Goal: Task Accomplishment & Management: Manage account settings

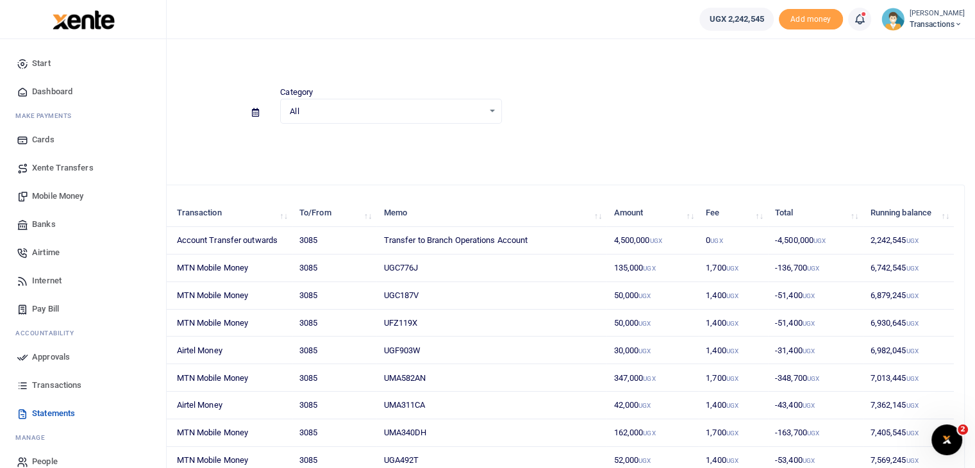
click at [45, 355] on span "Approvals" at bounding box center [51, 357] width 38 height 13
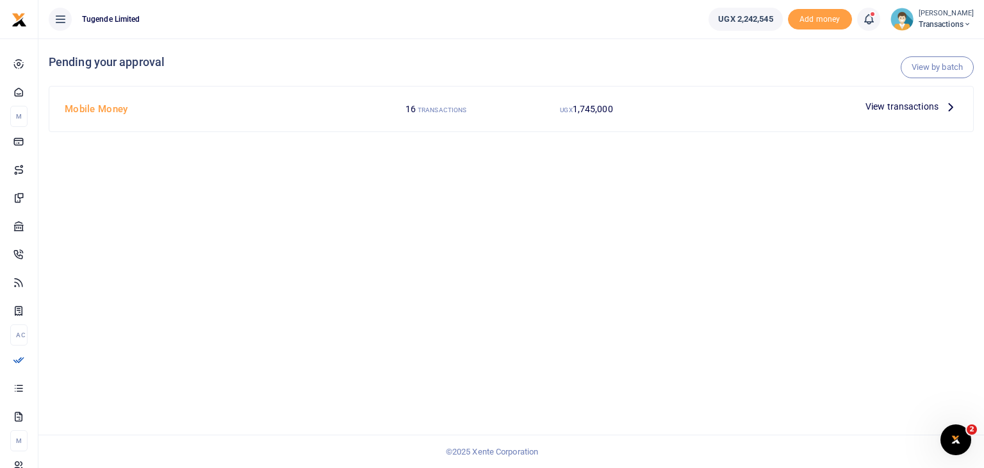
click at [893, 110] on span "View transactions" at bounding box center [902, 106] width 73 height 14
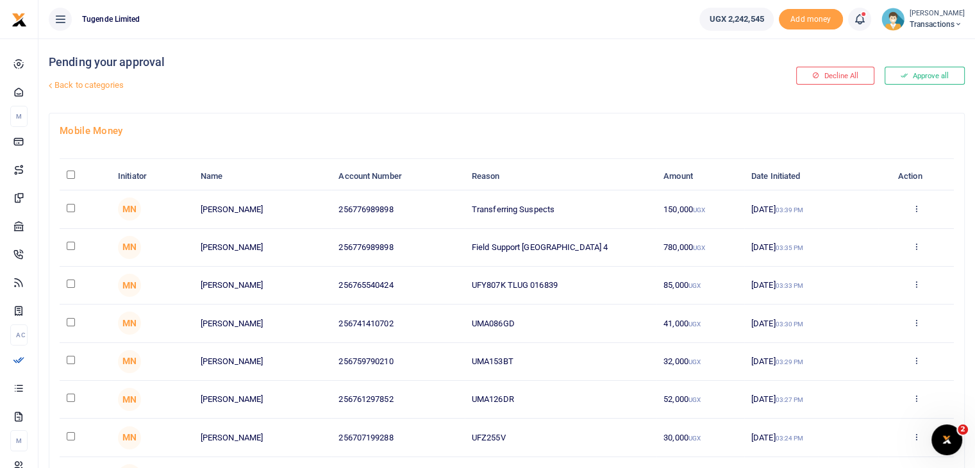
click at [72, 247] on input "checkbox" at bounding box center [71, 246] width 8 height 8
checkbox input "true"
drag, startPoint x: 474, startPoint y: 206, endPoint x: 577, endPoint y: 206, distance: 103.2
click at [577, 206] on td "Transferring Suspects" at bounding box center [561, 209] width 192 height 38
copy td "Transferring Suspects"
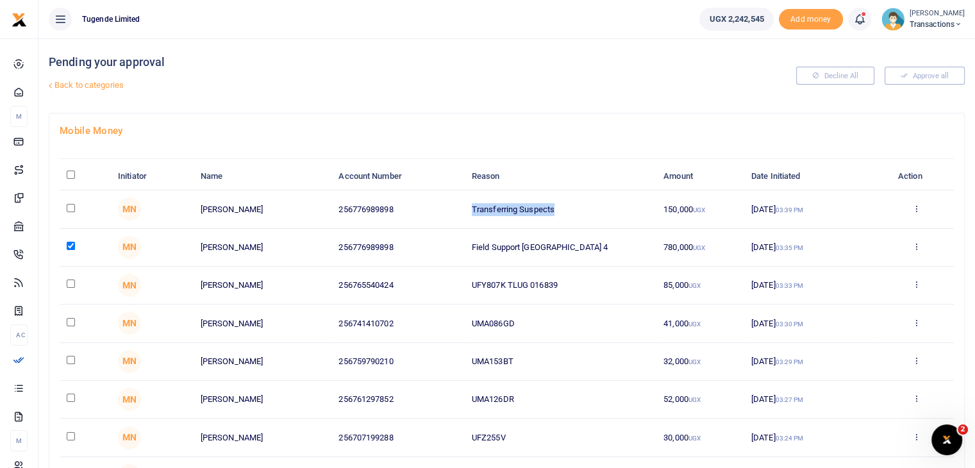
click at [70, 207] on input "checkbox" at bounding box center [71, 208] width 8 height 8
checkbox input "true"
drag, startPoint x: 473, startPoint y: 283, endPoint x: 581, endPoint y: 285, distance: 108.3
click at [581, 285] on td "UFY807K TLUG 016839" at bounding box center [561, 286] width 192 height 38
copy td "UFY807K TLUG 016839"
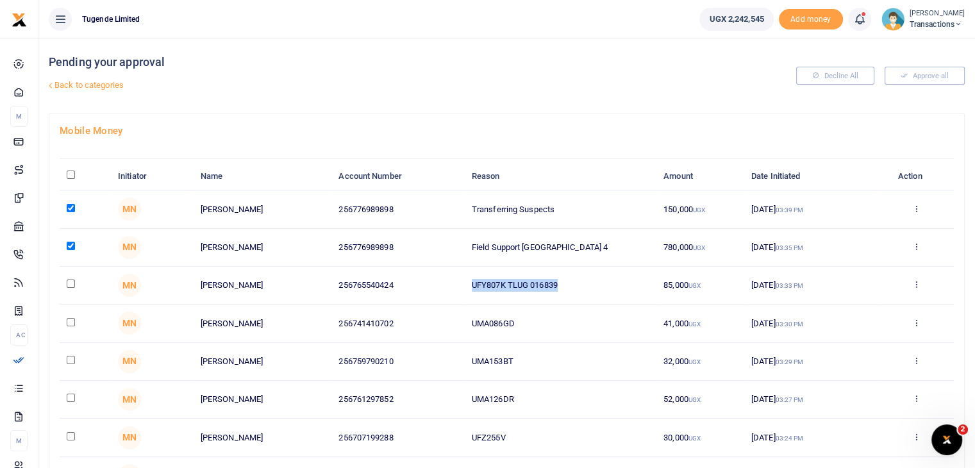
click at [69, 283] on input "checkbox" at bounding box center [71, 283] width 8 height 8
checkbox input "true"
drag, startPoint x: 469, startPoint y: 324, endPoint x: 545, endPoint y: 325, distance: 76.3
click at [545, 325] on td "UMA086GD" at bounding box center [561, 323] width 192 height 38
copy td "UMA086GD"
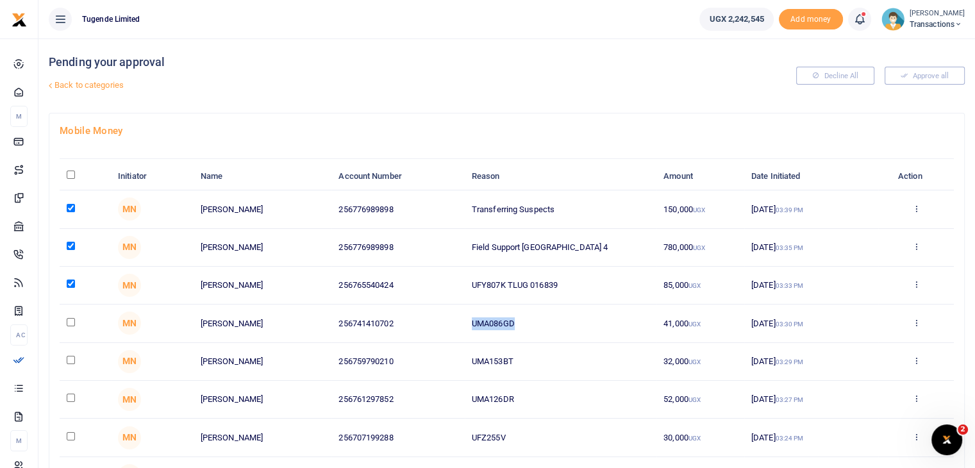
click at [70, 319] on input "checkbox" at bounding box center [71, 322] width 8 height 8
checkbox input "true"
drag, startPoint x: 470, startPoint y: 362, endPoint x: 556, endPoint y: 363, distance: 85.9
click at [556, 363] on td "UMA153BT" at bounding box center [561, 362] width 192 height 38
copy td "UMA153BT"
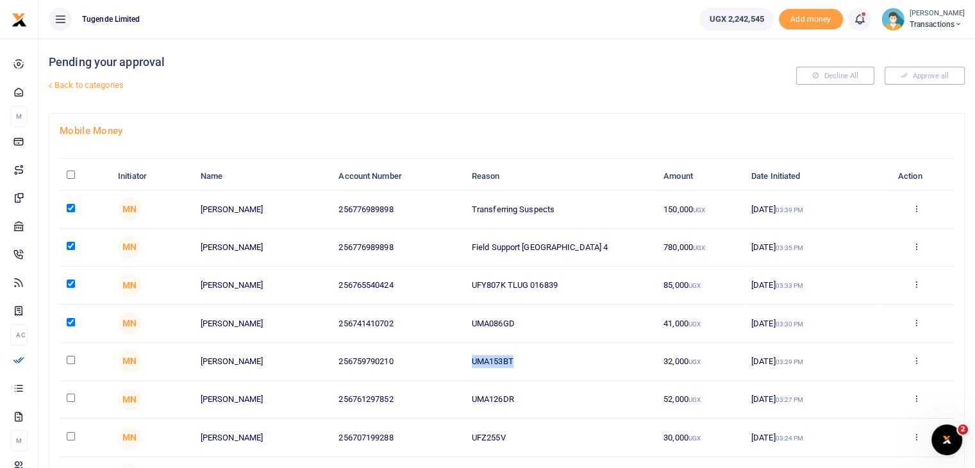
click at [69, 357] on input "checkbox" at bounding box center [71, 360] width 8 height 8
checkbox input "true"
drag, startPoint x: 472, startPoint y: 398, endPoint x: 631, endPoint y: 406, distance: 159.1
click at [631, 406] on td "UMA126DR" at bounding box center [561, 400] width 192 height 38
copy td "UMA126DR"
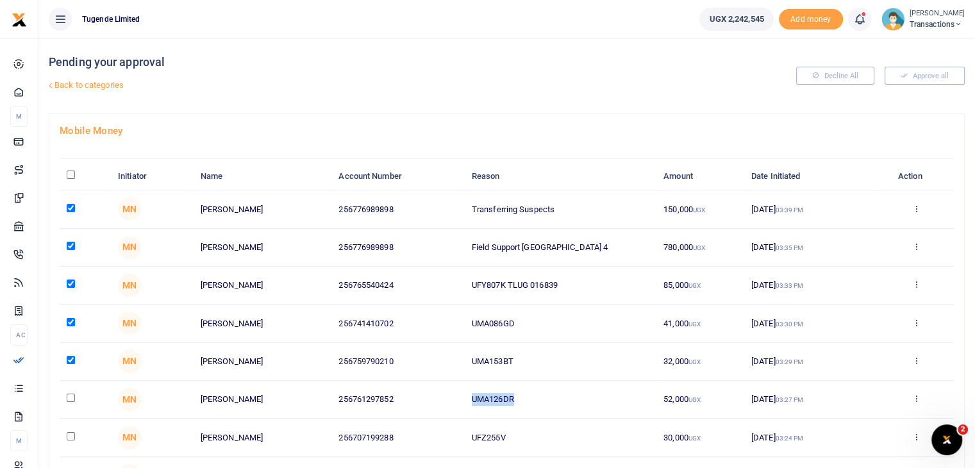
click at [70, 397] on input "checkbox" at bounding box center [71, 397] width 8 height 8
checkbox input "true"
drag, startPoint x: 470, startPoint y: 436, endPoint x: 568, endPoint y: 445, distance: 98.4
click at [568, 445] on td "UFZ255V" at bounding box center [561, 437] width 192 height 38
copy td "UFZ255V"
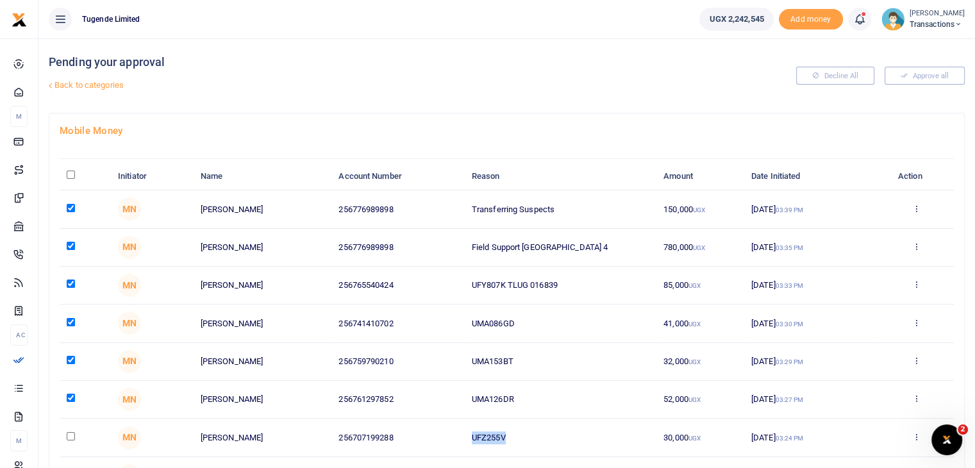
click at [70, 434] on input "checkbox" at bounding box center [71, 436] width 8 height 8
checkbox input "true"
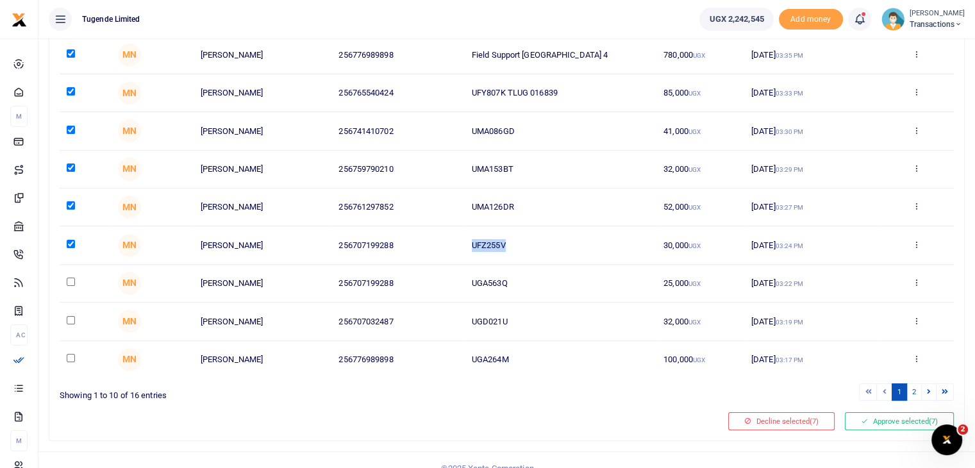
scroll to position [206, 0]
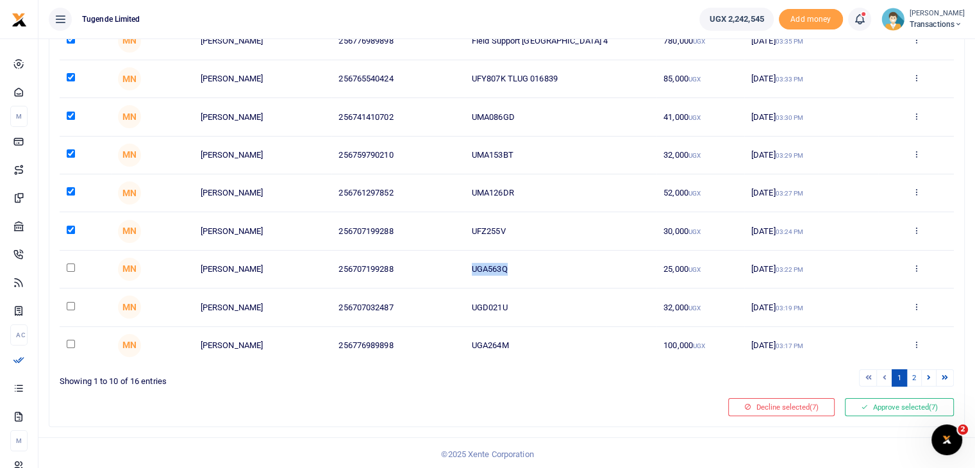
drag, startPoint x: 471, startPoint y: 265, endPoint x: 549, endPoint y: 264, distance: 77.6
click at [549, 264] on td "UGA563Q" at bounding box center [561, 270] width 192 height 38
copy td "UGA563Q"
click at [70, 268] on input "checkbox" at bounding box center [71, 267] width 8 height 8
checkbox input "true"
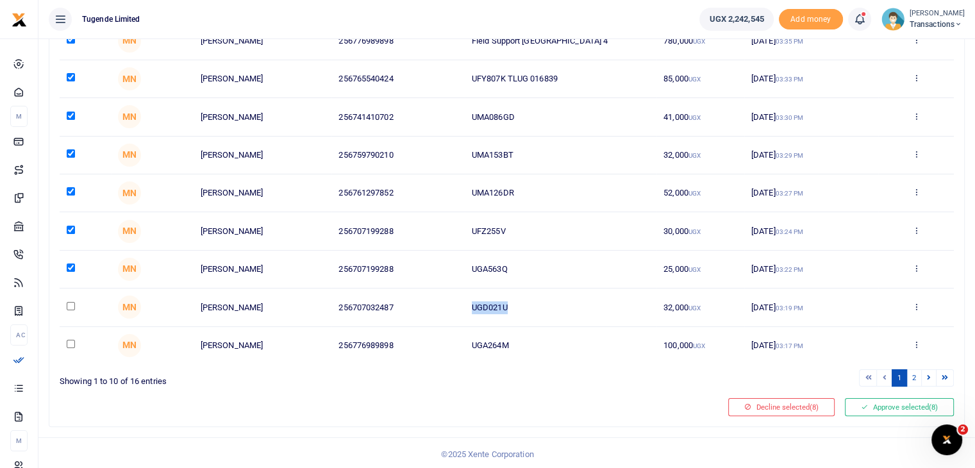
drag, startPoint x: 472, startPoint y: 306, endPoint x: 534, endPoint y: 305, distance: 62.2
click at [534, 305] on td "UGD021U" at bounding box center [561, 307] width 192 height 38
copy td "UGD021U"
click at [67, 302] on input "checkbox" at bounding box center [71, 306] width 8 height 8
checkbox input "true"
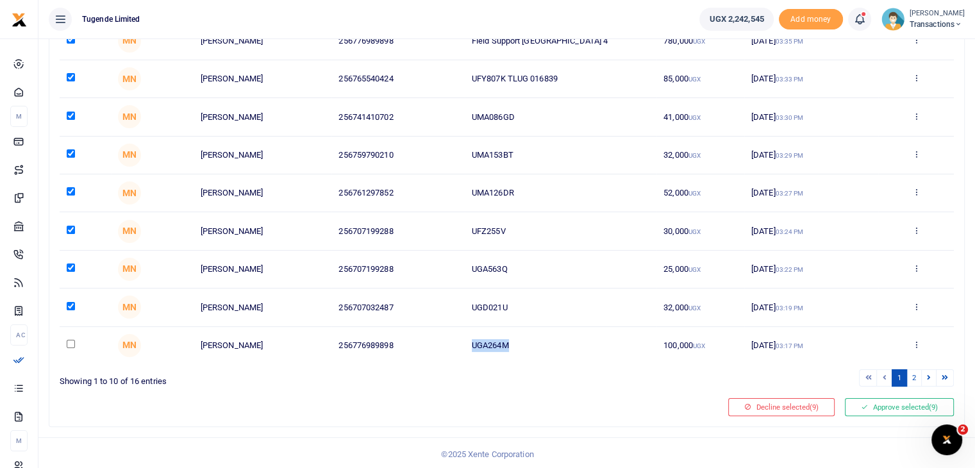
drag, startPoint x: 470, startPoint y: 344, endPoint x: 555, endPoint y: 348, distance: 85.4
click at [555, 348] on td "UGA264M" at bounding box center [561, 345] width 192 height 37
copy td "UGA264M"
click at [72, 341] on input "checkbox" at bounding box center [71, 344] width 8 height 8
checkbox input "true"
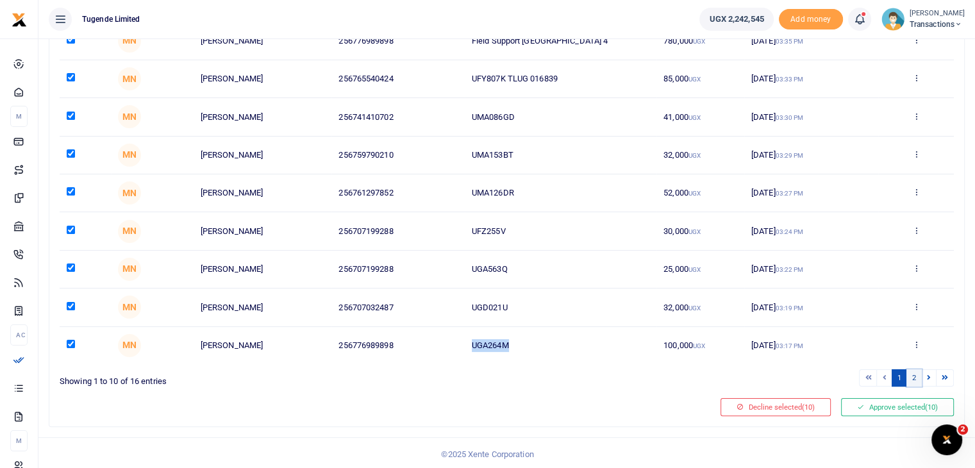
click at [915, 375] on link "2" at bounding box center [913, 377] width 15 height 17
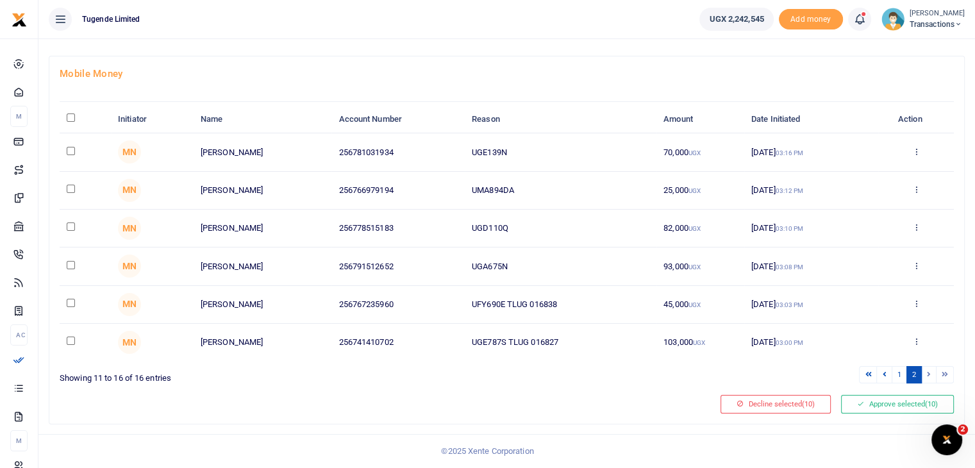
scroll to position [54, 0]
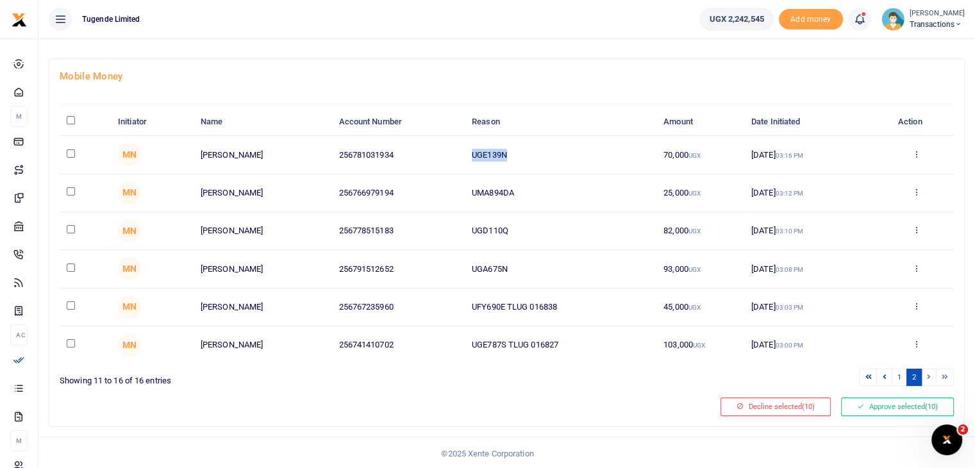
drag, startPoint x: 469, startPoint y: 151, endPoint x: 540, endPoint y: 155, distance: 70.6
click at [540, 155] on td "UGE139N" at bounding box center [561, 155] width 192 height 38
copy td "UGE139N"
click at [69, 154] on input "checkbox" at bounding box center [71, 153] width 8 height 8
checkbox input "true"
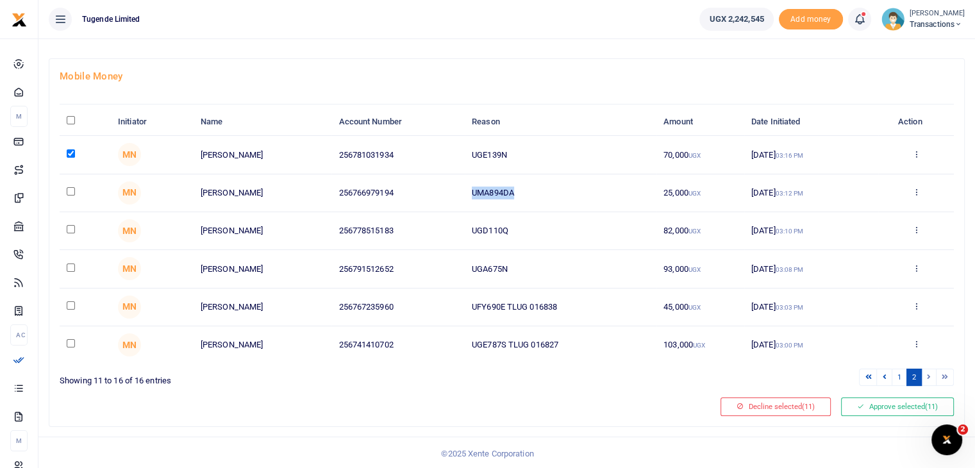
drag, startPoint x: 471, startPoint y: 190, endPoint x: 573, endPoint y: 198, distance: 102.2
click at [573, 198] on td "UMA894DA" at bounding box center [561, 193] width 192 height 38
click at [69, 187] on input "checkbox" at bounding box center [71, 191] width 8 height 8
checkbox input "true"
drag, startPoint x: 470, startPoint y: 227, endPoint x: 570, endPoint y: 230, distance: 100.0
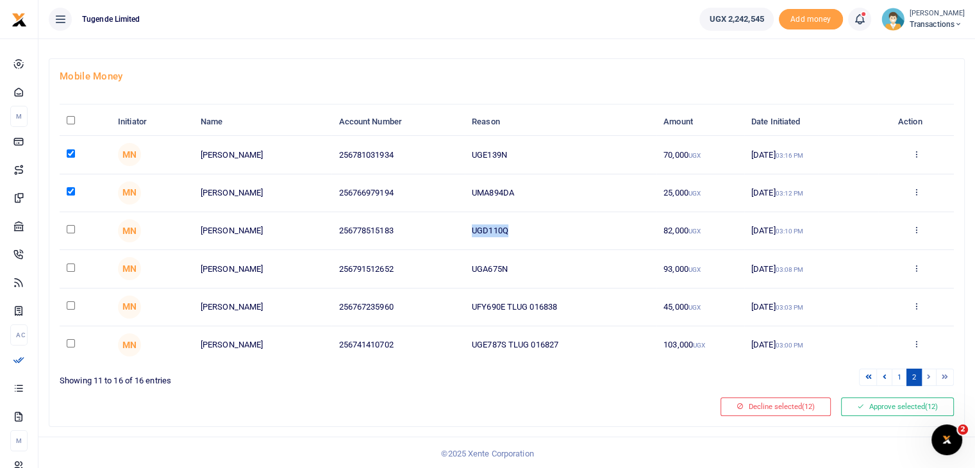
click at [570, 230] on td "UGD110Q" at bounding box center [561, 231] width 192 height 38
click at [69, 229] on input "checkbox" at bounding box center [71, 229] width 8 height 8
checkbox input "true"
drag, startPoint x: 468, startPoint y: 265, endPoint x: 566, endPoint y: 270, distance: 97.5
click at [566, 270] on td "UGA675N" at bounding box center [561, 269] width 192 height 38
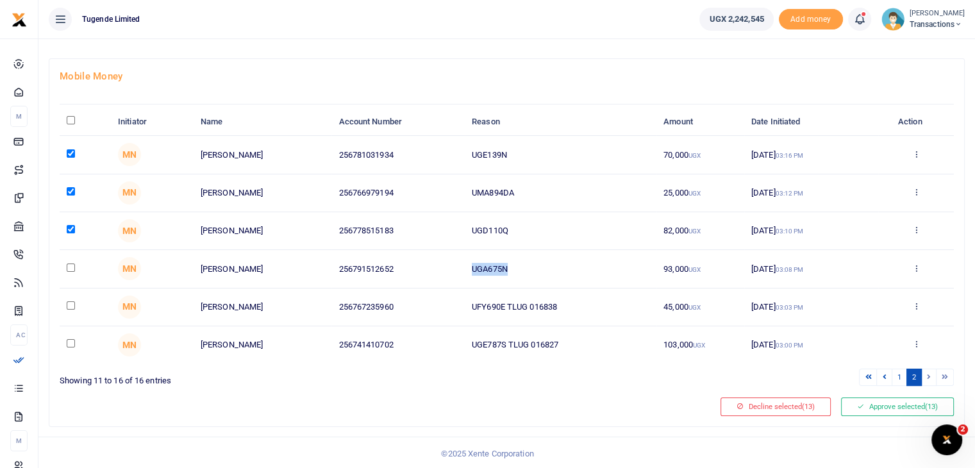
click at [70, 265] on input "checkbox" at bounding box center [71, 267] width 8 height 8
checkbox input "true"
drag, startPoint x: 470, startPoint y: 307, endPoint x: 615, endPoint y: 308, distance: 145.5
click at [615, 308] on td "UFY690E TLUG 016838" at bounding box center [561, 307] width 192 height 38
click at [70, 305] on input "checkbox" at bounding box center [71, 305] width 8 height 8
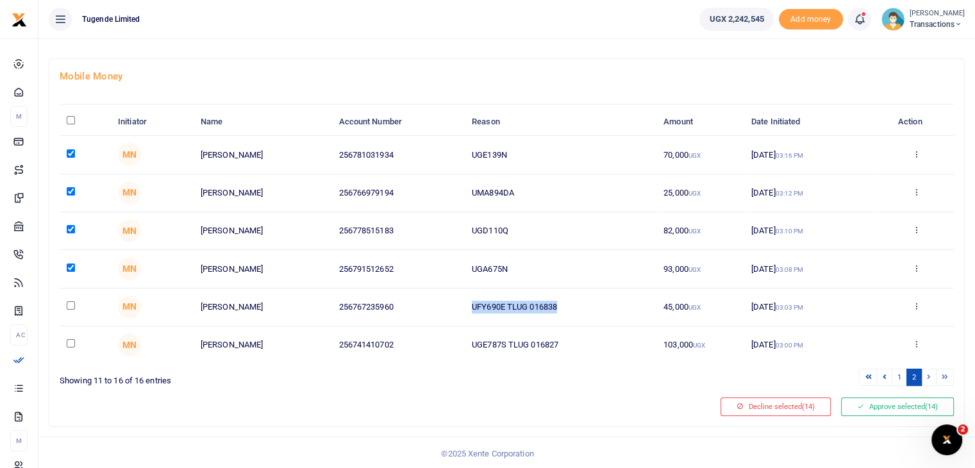
checkbox input "true"
drag, startPoint x: 472, startPoint y: 342, endPoint x: 608, endPoint y: 334, distance: 136.7
click at [608, 334] on td "UGE787S TLUG 016827" at bounding box center [561, 344] width 192 height 37
click at [70, 341] on input "checkbox" at bounding box center [71, 343] width 8 height 8
checkbox input "true"
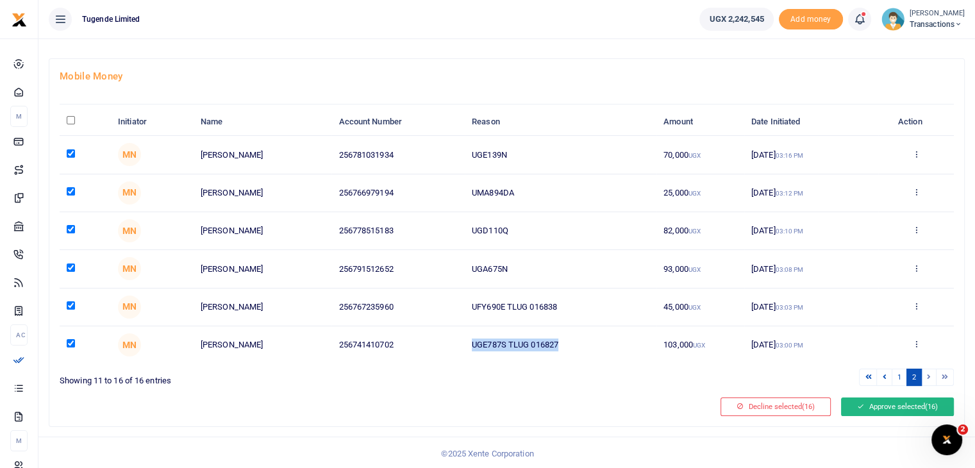
click at [900, 403] on button "Approve selected (16)" at bounding box center [897, 406] width 113 height 18
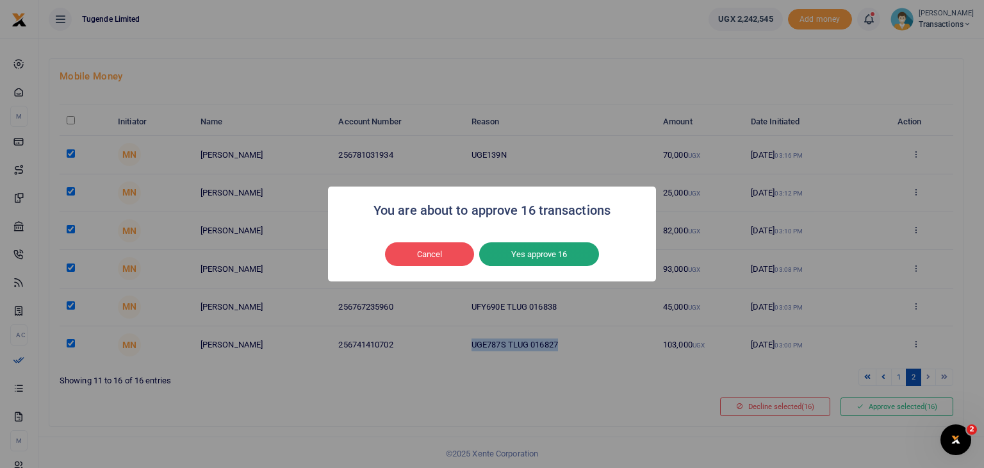
click at [554, 260] on button "Yes approve 16" at bounding box center [539, 254] width 120 height 24
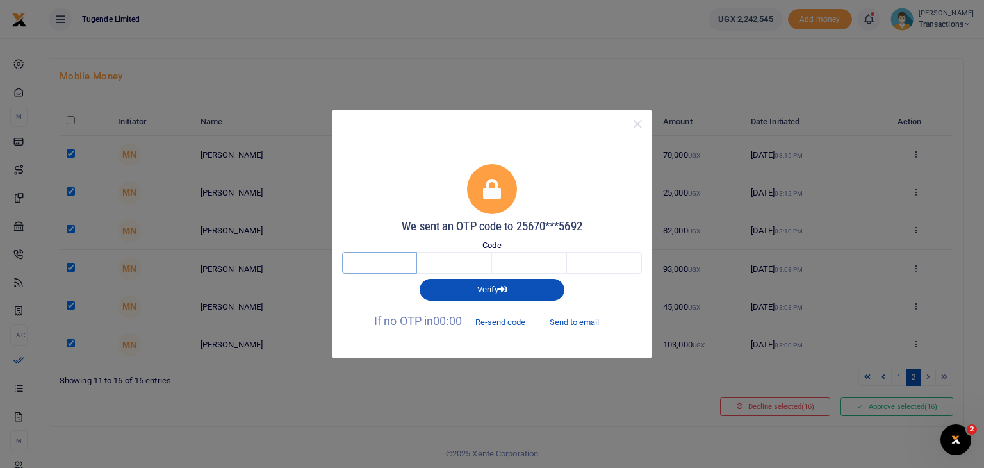
click at [392, 263] on input "text" at bounding box center [379, 263] width 75 height 22
type input "6"
type input "4"
type input "7"
type input "5"
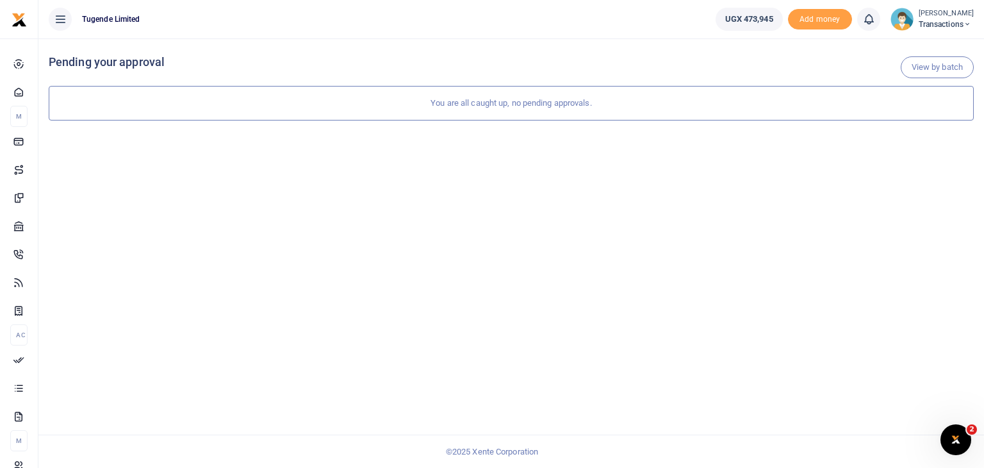
click at [895, 18] on img at bounding box center [902, 19] width 23 height 23
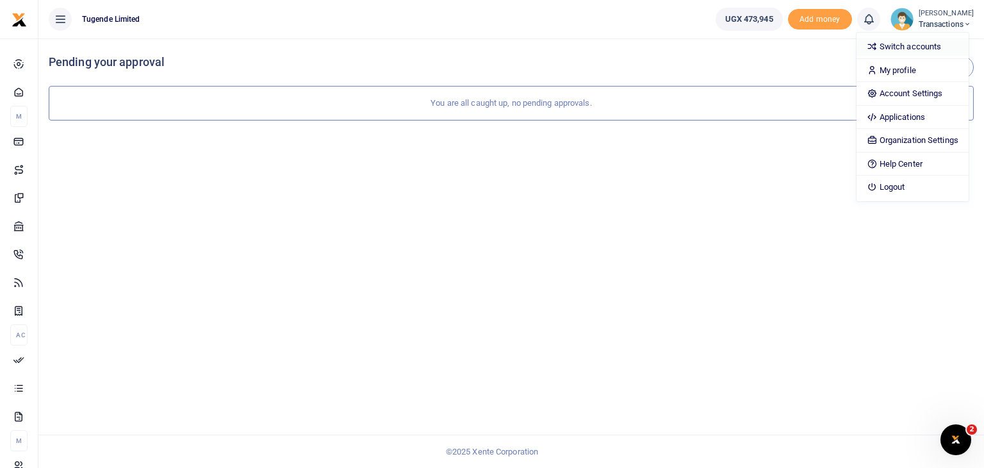
click at [895, 46] on link "Switch accounts" at bounding box center [913, 47] width 112 height 18
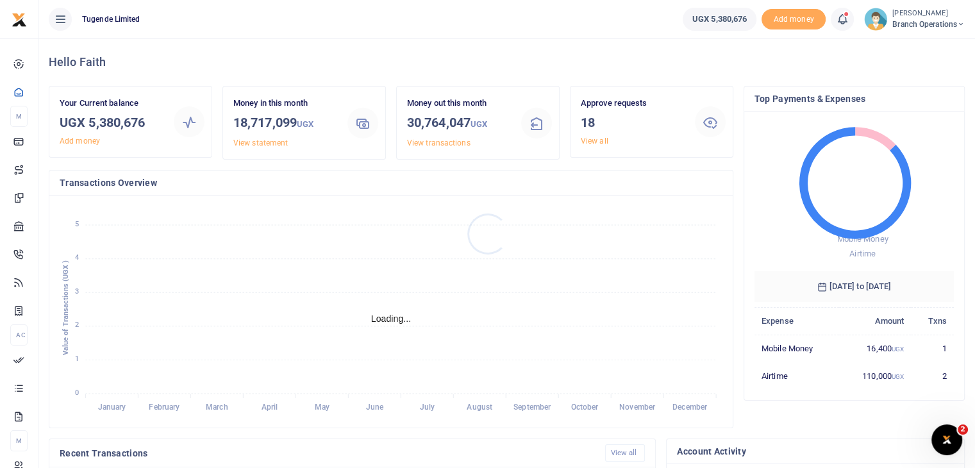
scroll to position [10, 10]
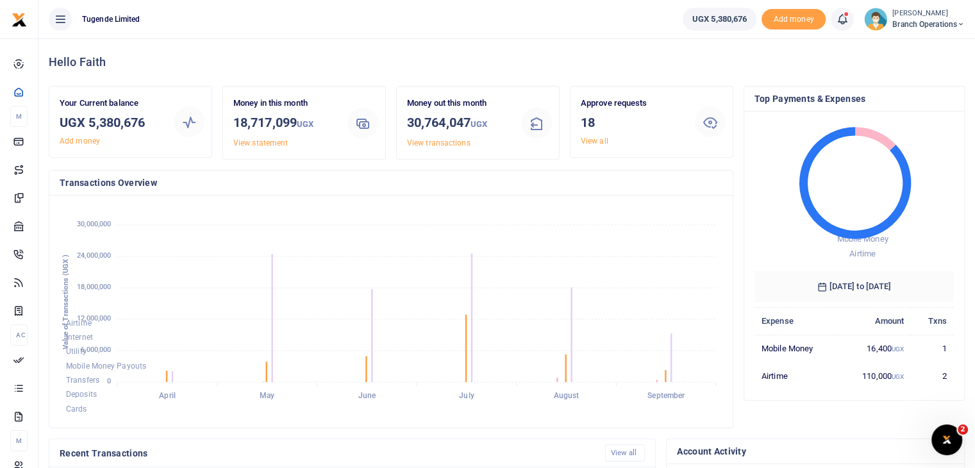
click at [593, 145] on div "Approve requests 18 View all" at bounding box center [632, 122] width 114 height 50
click at [599, 140] on link "View all" at bounding box center [595, 141] width 28 height 9
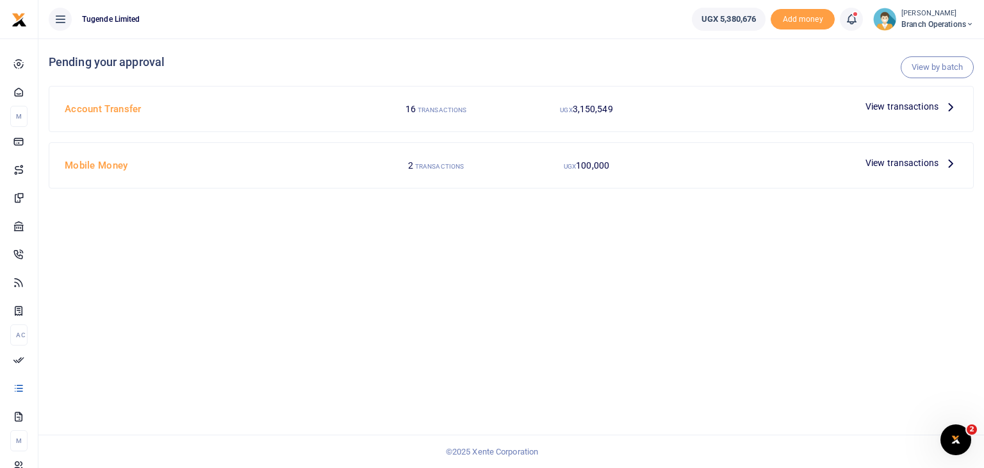
click at [902, 160] on span "View transactions" at bounding box center [902, 163] width 73 height 14
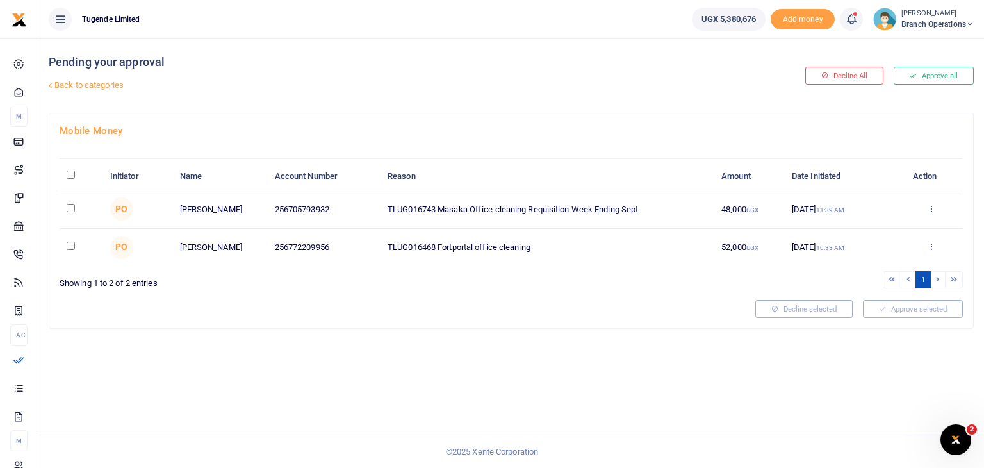
click at [69, 85] on link "Back to categories" at bounding box center [354, 85] width 617 height 22
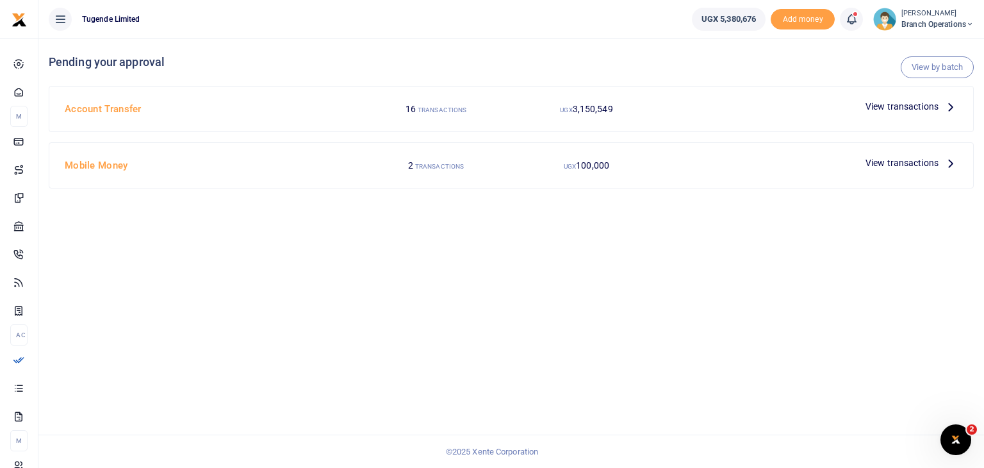
click at [895, 110] on span "View transactions" at bounding box center [902, 106] width 73 height 14
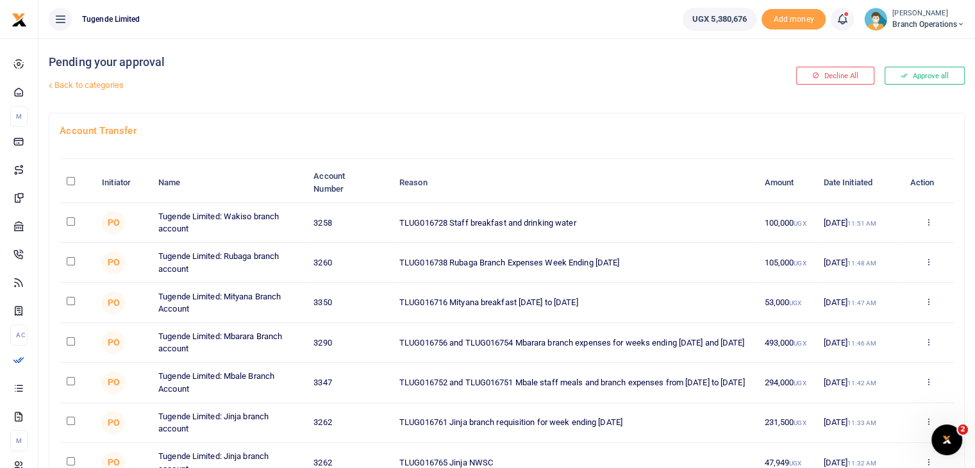
click at [70, 221] on input "checkbox" at bounding box center [71, 221] width 8 height 8
checkbox input "true"
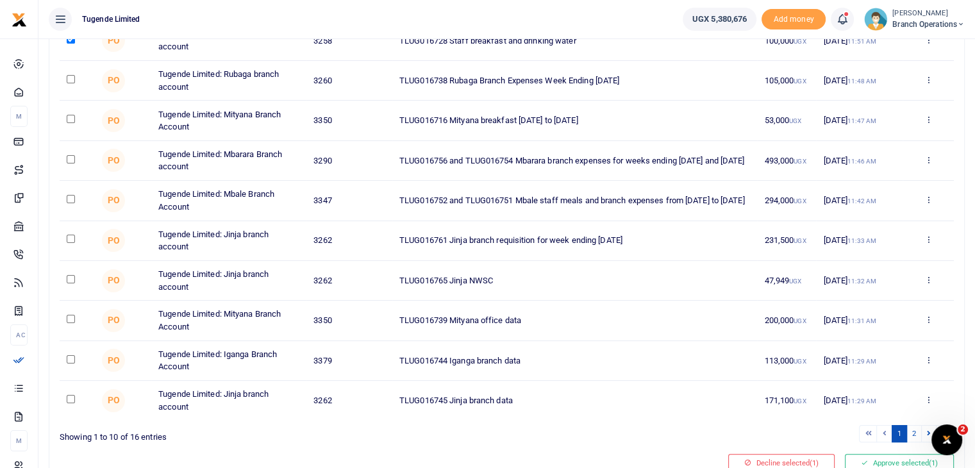
scroll to position [189, 0]
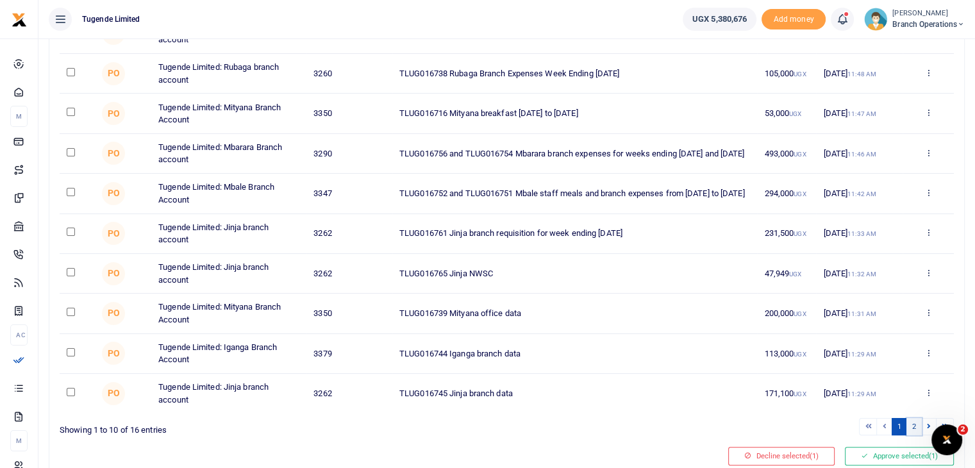
click at [913, 424] on link "2" at bounding box center [913, 426] width 15 height 17
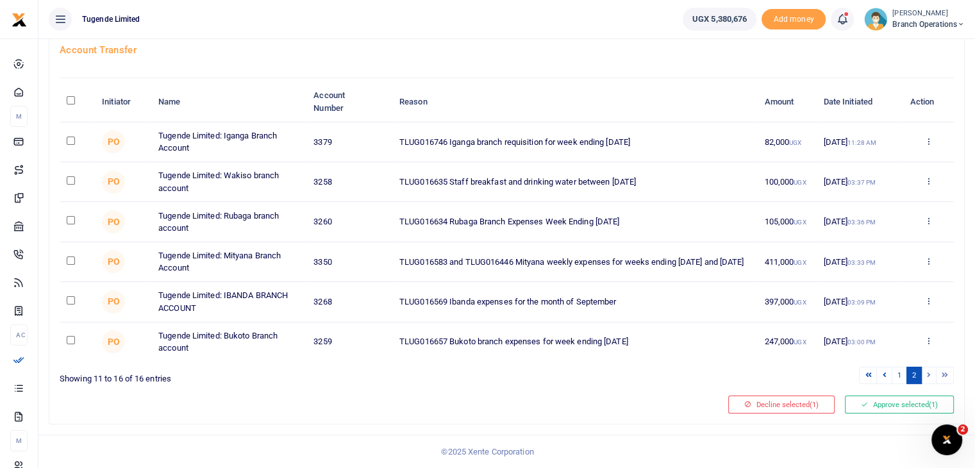
scroll to position [79, 0]
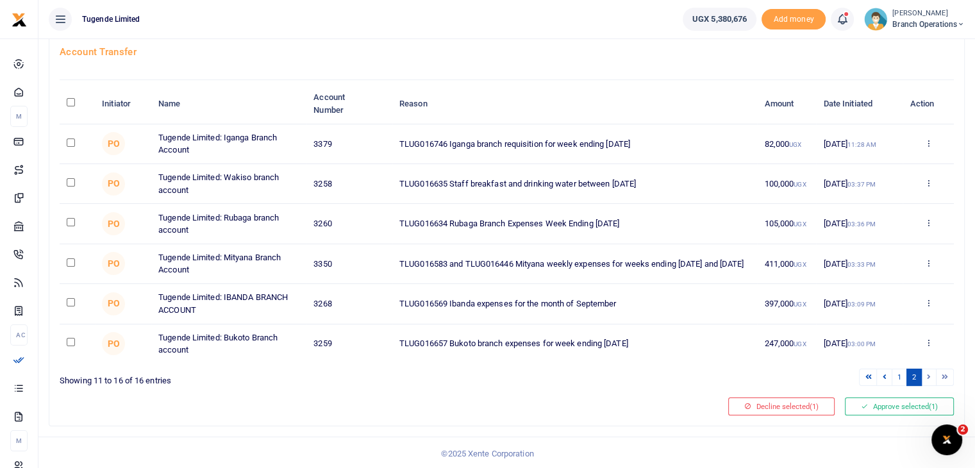
click at [72, 338] on input "checkbox" at bounding box center [71, 342] width 8 height 8
checkbox input "true"
click at [884, 377] on icon at bounding box center [884, 376] width 4 height 7
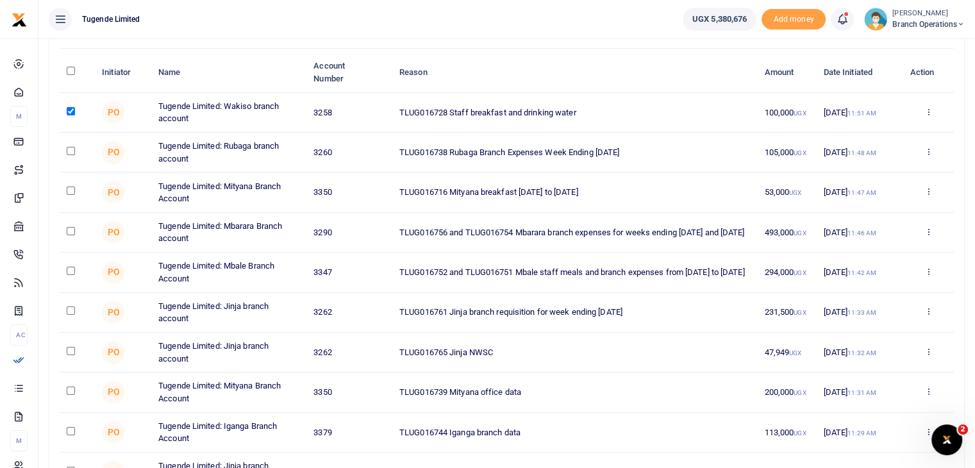
scroll to position [114, 0]
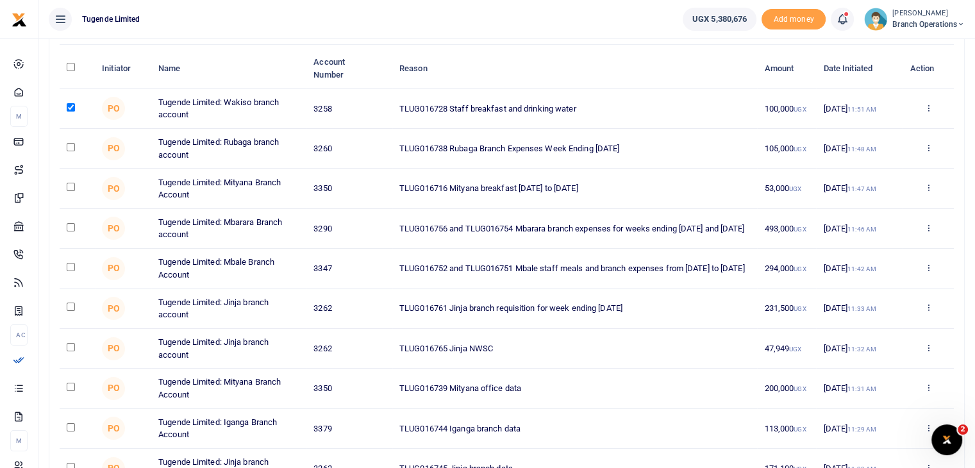
click at [72, 226] on input "checkbox" at bounding box center [71, 227] width 8 height 8
checkbox input "true"
click at [70, 266] on input "checkbox" at bounding box center [71, 267] width 8 height 8
checkbox input "true"
click at [70, 303] on input "checkbox" at bounding box center [71, 306] width 8 height 8
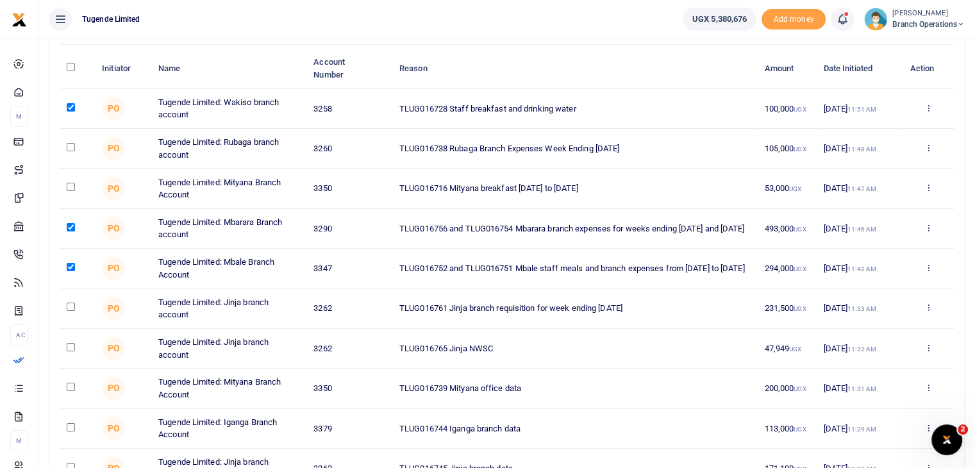
checkbox input "true"
click at [69, 344] on input "checkbox" at bounding box center [71, 347] width 8 height 8
checkbox input "true"
click at [69, 426] on input "checkbox" at bounding box center [71, 427] width 8 height 8
checkbox input "true"
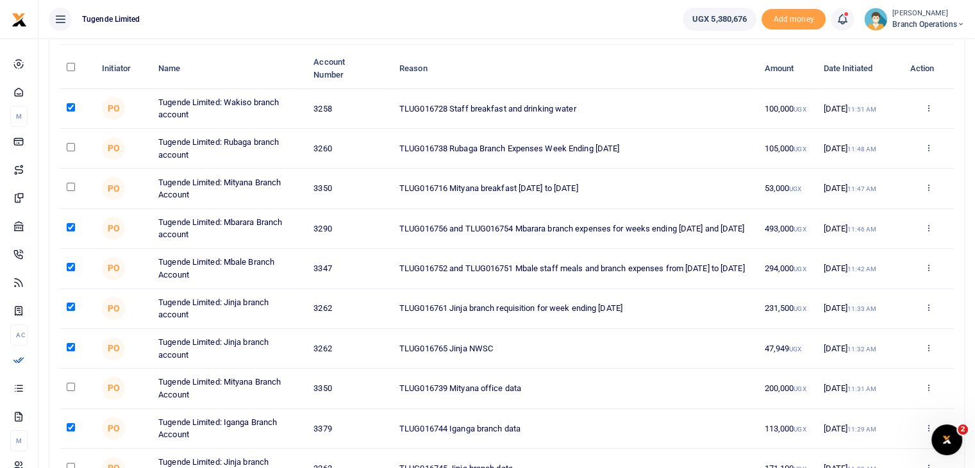
click at [69, 464] on input "checkbox" at bounding box center [71, 467] width 8 height 8
checkbox input "true"
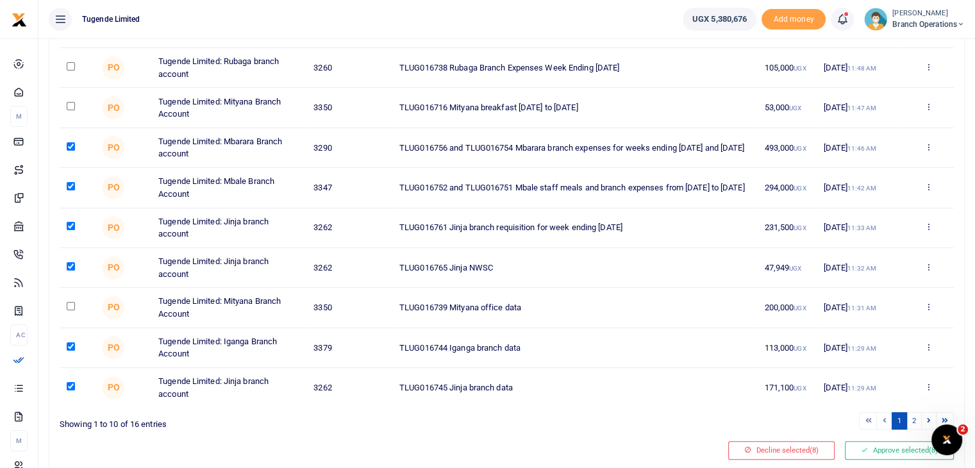
scroll to position [238, 0]
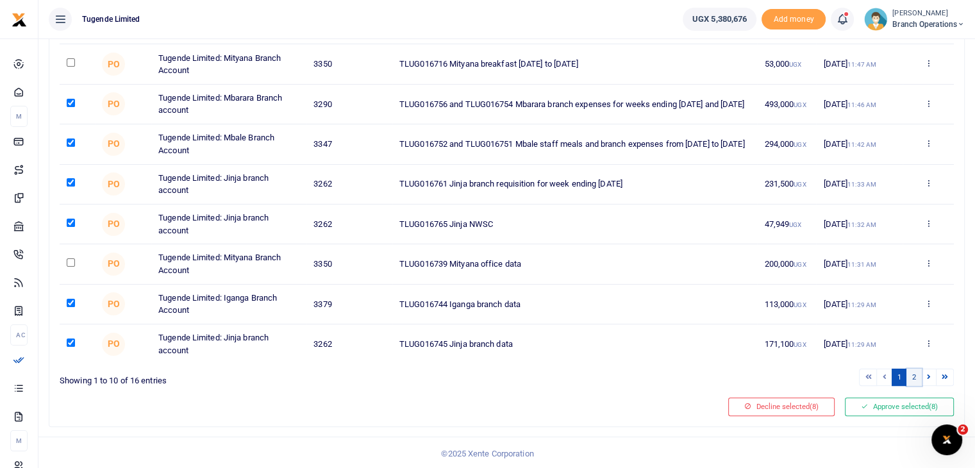
click at [916, 374] on link "2" at bounding box center [913, 376] width 15 height 17
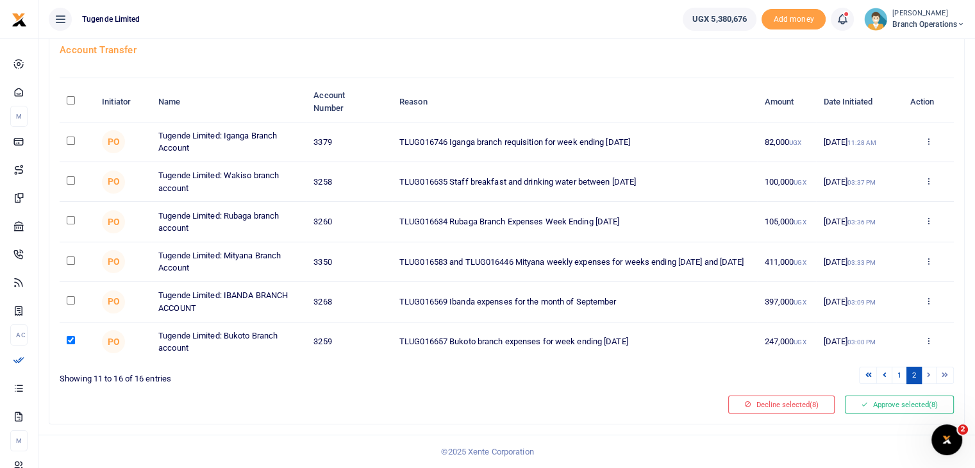
scroll to position [79, 0]
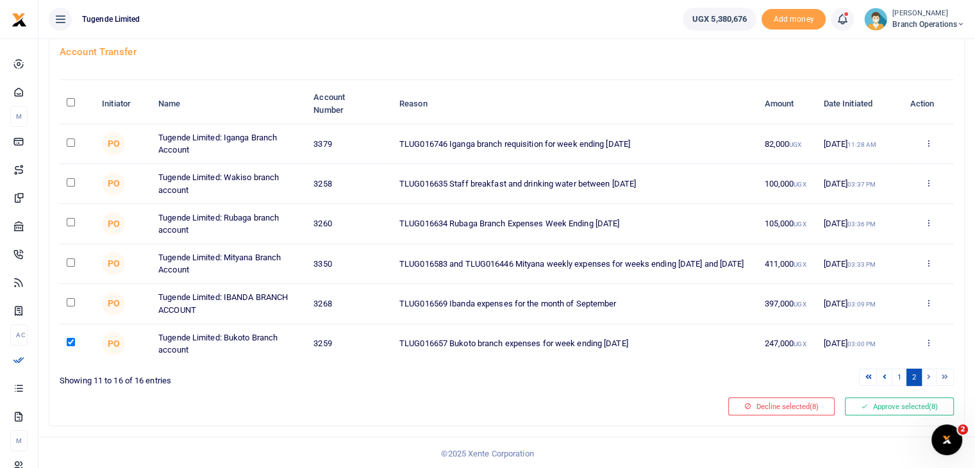
click at [69, 141] on input "checkbox" at bounding box center [71, 142] width 8 height 8
checkbox input "true"
click at [72, 181] on input "checkbox" at bounding box center [71, 182] width 8 height 8
checkbox input "true"
click at [69, 298] on input "checkbox" at bounding box center [71, 302] width 8 height 8
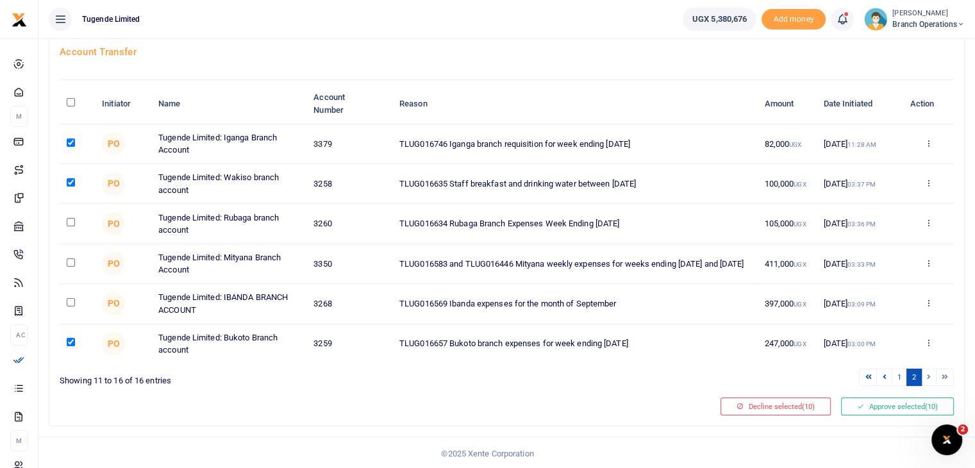
checkbox input "true"
click at [877, 406] on button "Approve selected (11)" at bounding box center [897, 406] width 113 height 18
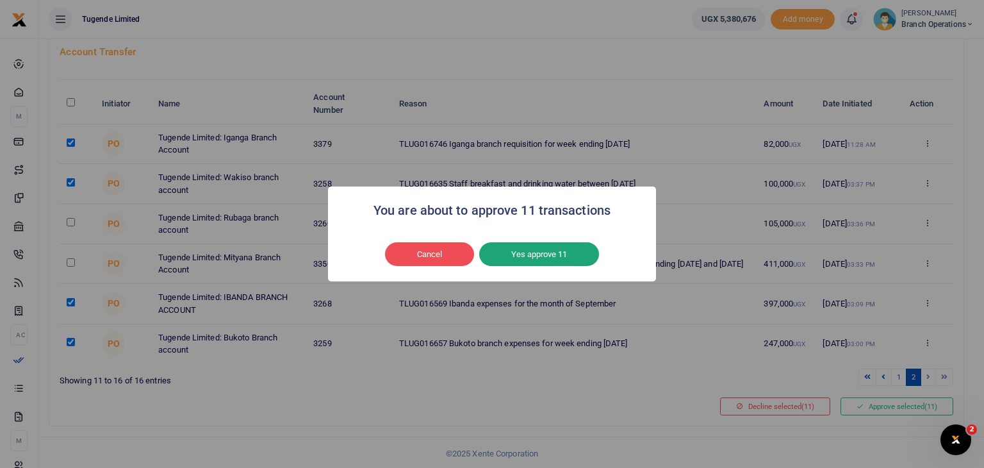
click at [559, 254] on button "Yes approve 11" at bounding box center [539, 254] width 120 height 24
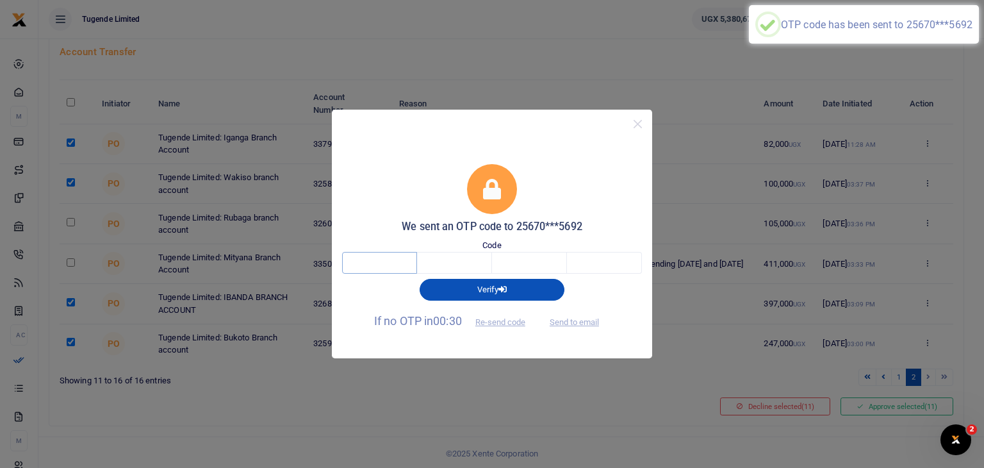
click at [384, 260] on input "text" at bounding box center [379, 263] width 75 height 22
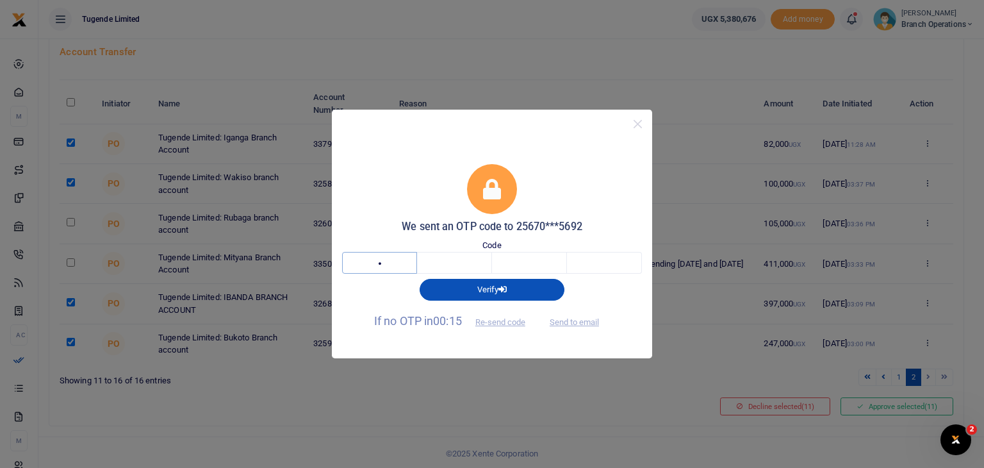
type input "8"
type input "5"
type input "4"
type input "3"
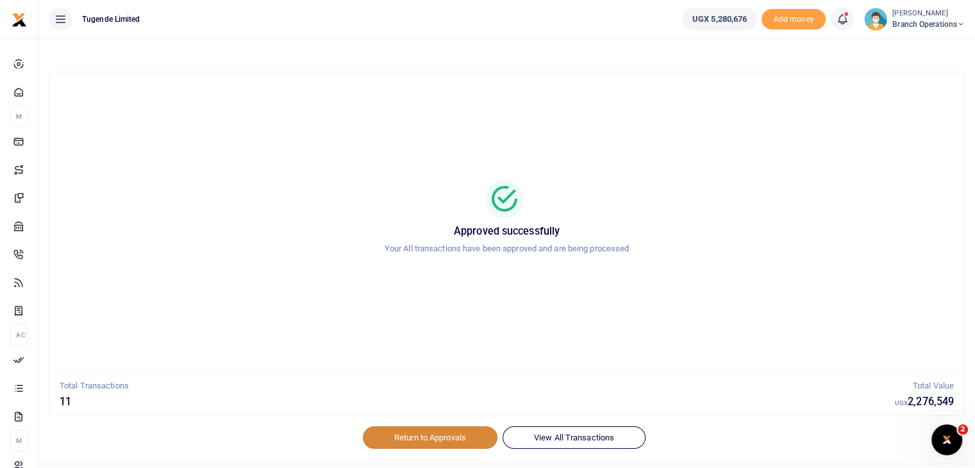
click at [437, 432] on link "Return to Approvals" at bounding box center [430, 437] width 135 height 22
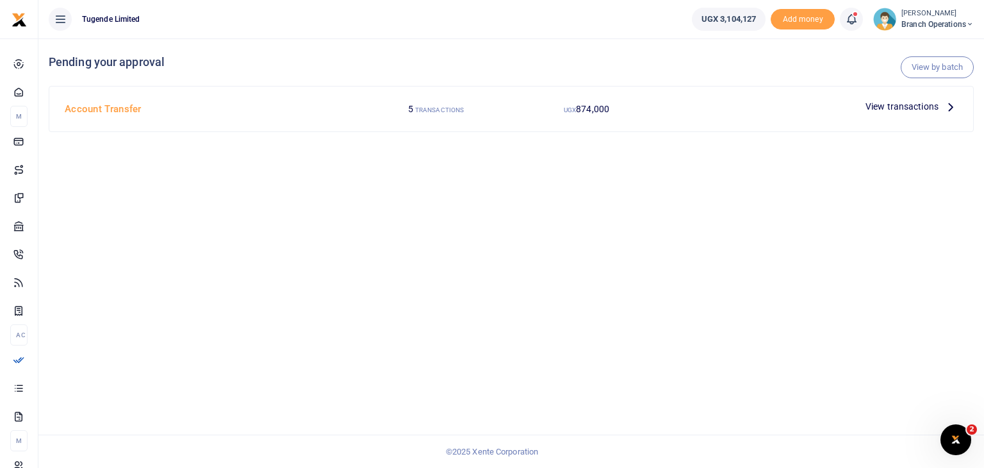
click at [882, 104] on span "View transactions" at bounding box center [902, 106] width 73 height 14
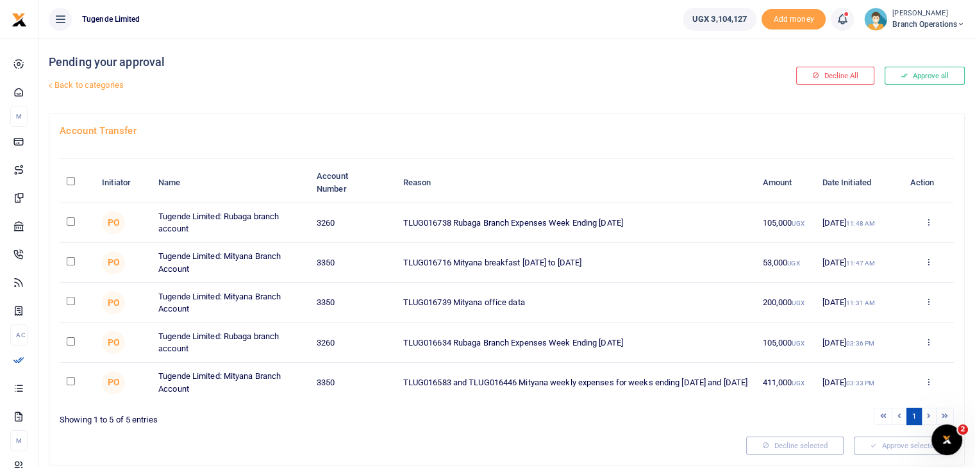
click at [69, 298] on input "checkbox" at bounding box center [71, 301] width 8 height 8
checkbox input "true"
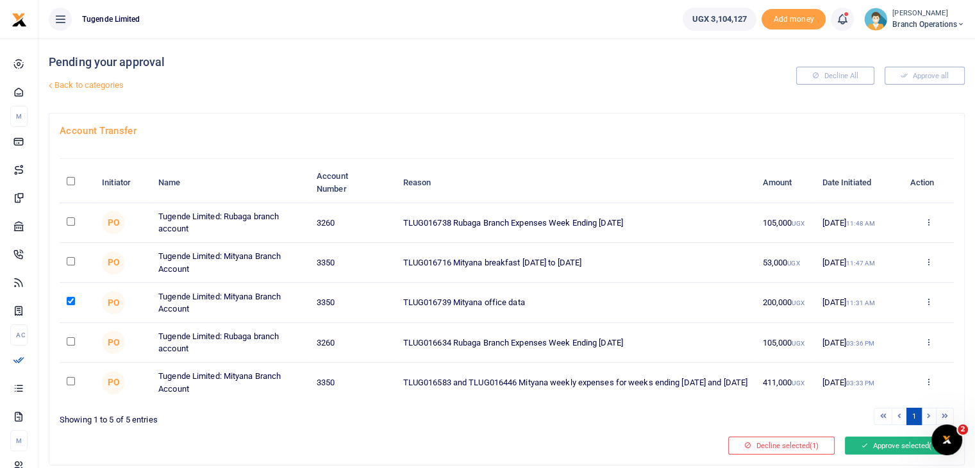
click at [875, 447] on button "Approve selected (1)" at bounding box center [899, 445] width 109 height 18
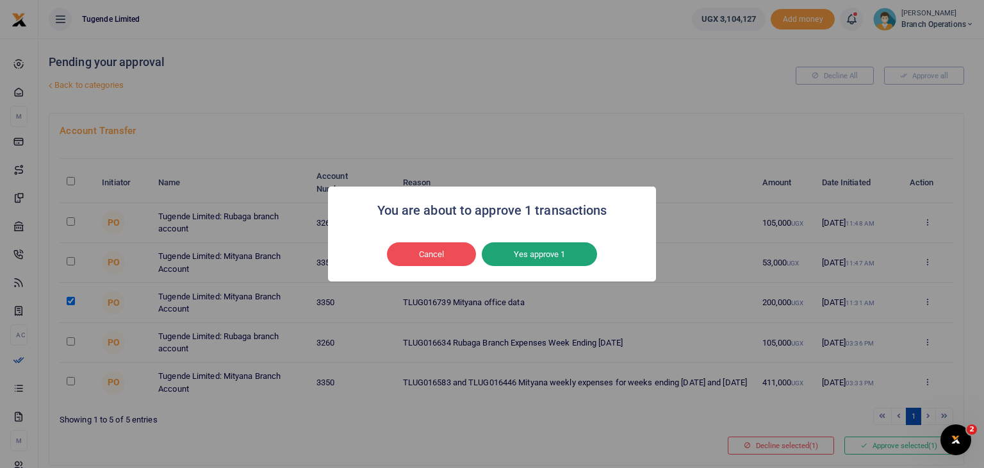
click at [571, 260] on button "Yes approve 1" at bounding box center [539, 254] width 115 height 24
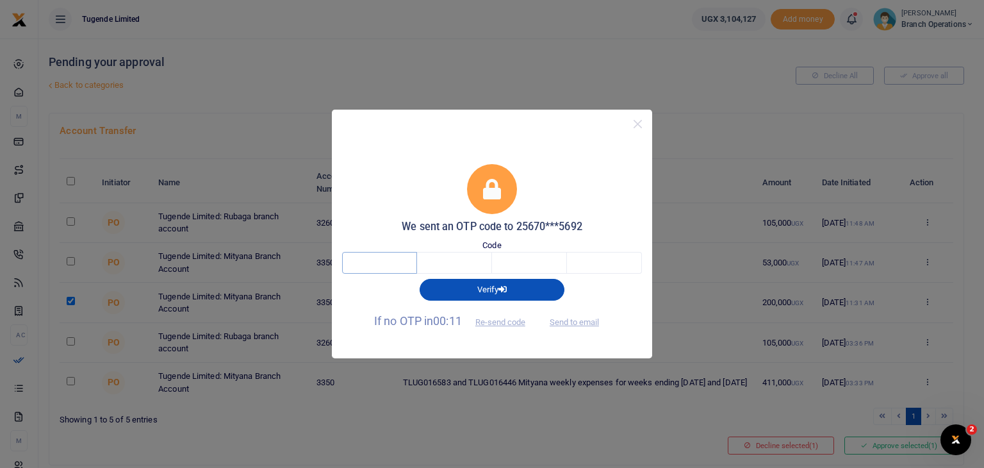
click at [400, 261] on input "text" at bounding box center [379, 263] width 75 height 22
type input "7"
type input "3"
type input "0"
type input "6"
